Goal: Check status

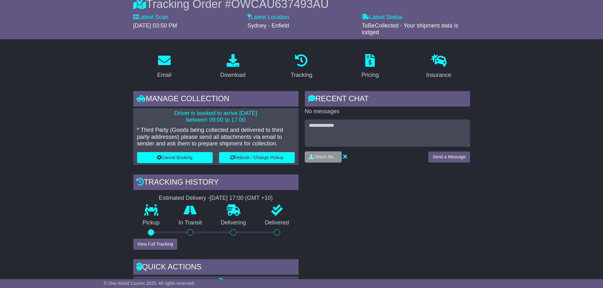
scroll to position [63, 0]
